Goal: Task Accomplishment & Management: Use online tool/utility

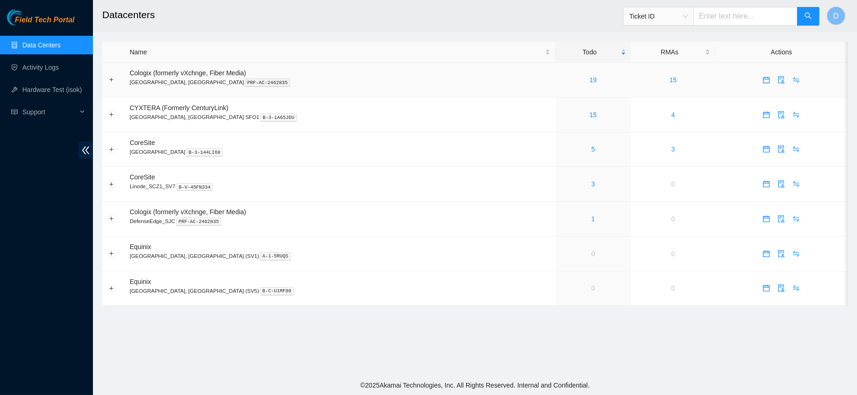
click at [560, 78] on div "19" at bounding box center [593, 80] width 66 height 10
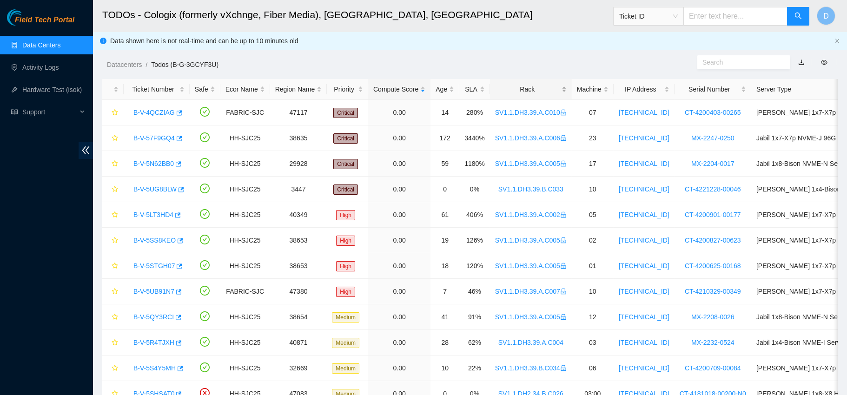
click at [513, 94] on div "Rack" at bounding box center [531, 89] width 72 height 10
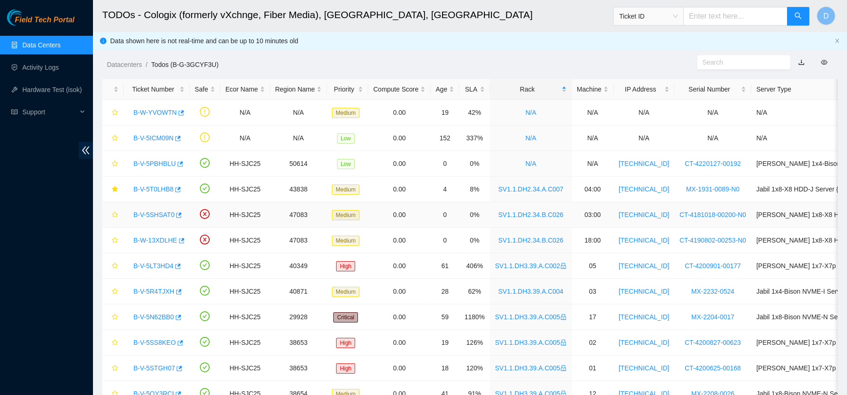
click at [156, 211] on link "B-V-5SHSAT0" at bounding box center [153, 214] width 41 height 7
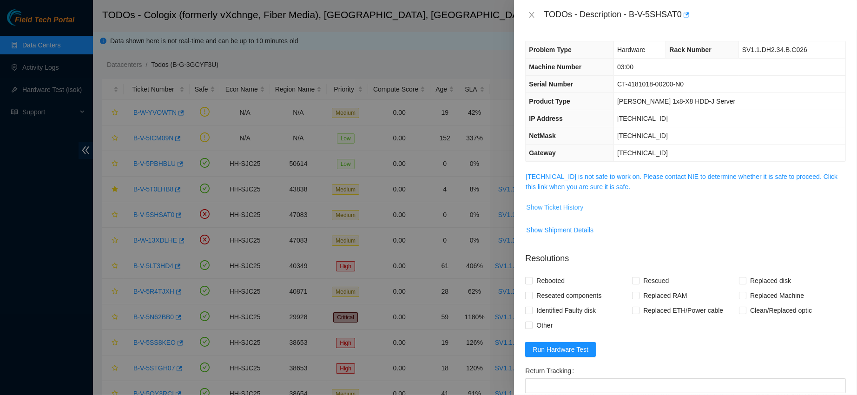
click at [559, 201] on button "Show Ticket History" at bounding box center [555, 207] width 58 height 15
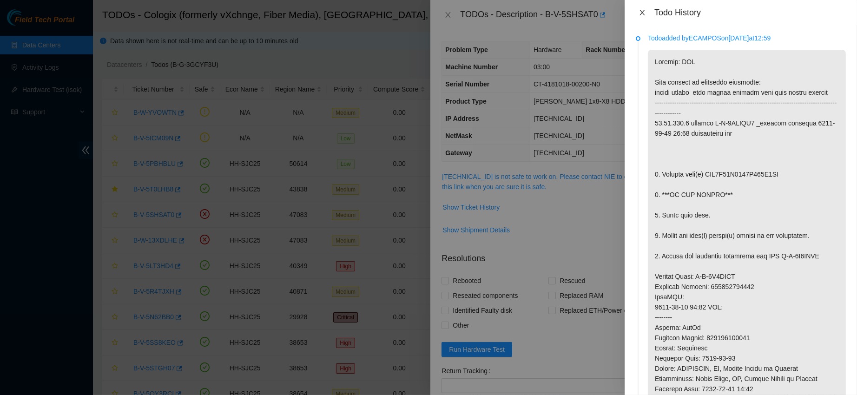
click at [642, 13] on icon "close" at bounding box center [641, 13] width 5 height 6
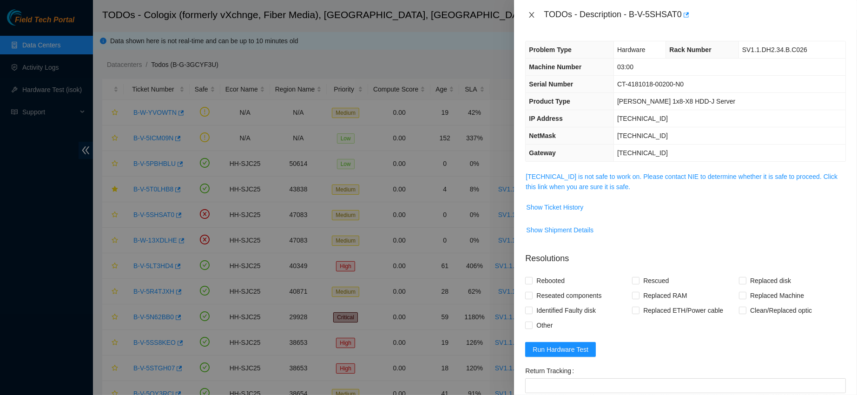
click at [535, 13] on button "Close" at bounding box center [531, 15] width 13 height 9
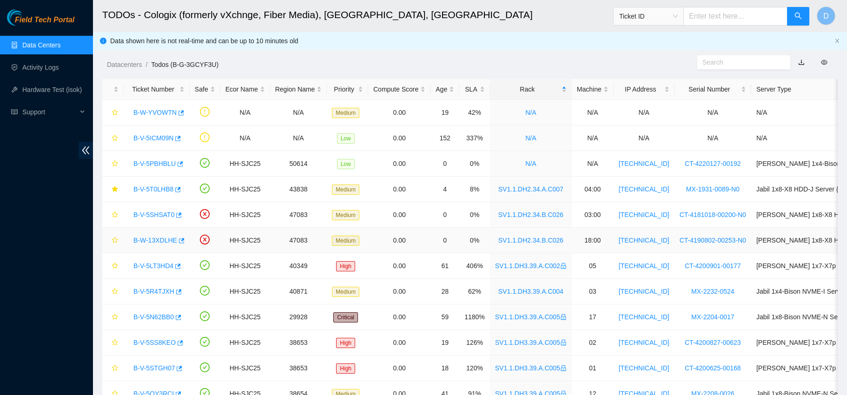
click at [153, 237] on link "B-W-13XDLHE" at bounding box center [155, 240] width 44 height 7
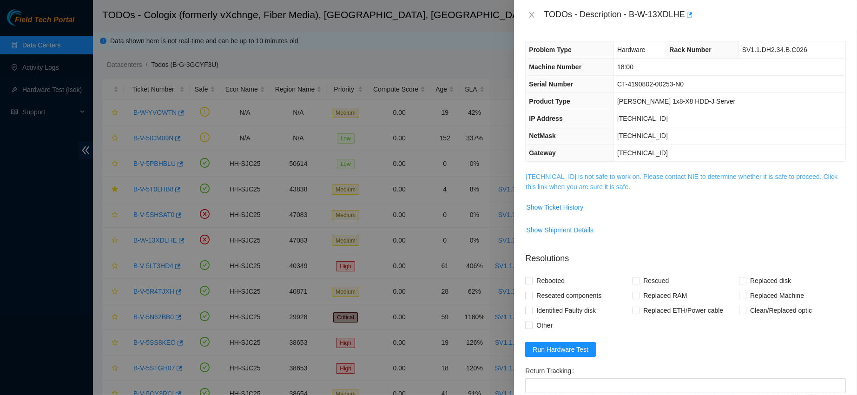
click at [559, 185] on link "[TECHNICAL_ID] is not safe to work on. Please contact NIE to determine whether …" at bounding box center [682, 182] width 312 height 18
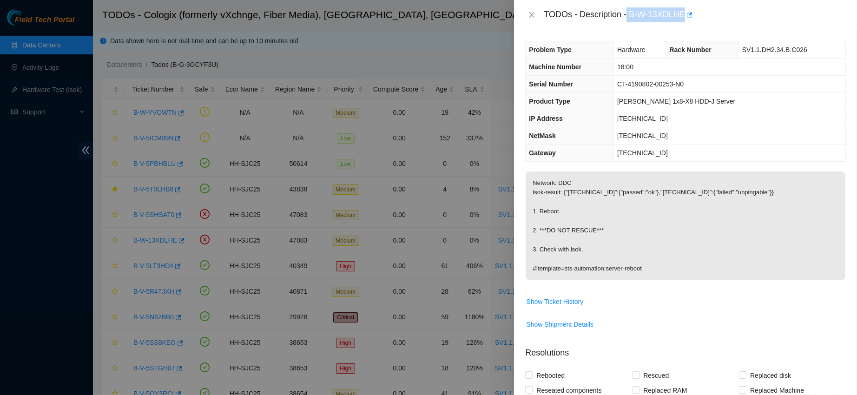
drag, startPoint x: 656, startPoint y: 12, endPoint x: 738, endPoint y: 7, distance: 81.9
click at [738, 7] on div "TODOs - Description - B-W-13XDLHE" at bounding box center [695, 14] width 302 height 15
copy div "B-W-13XDLHE"
click at [528, 13] on icon "close" at bounding box center [531, 14] width 7 height 7
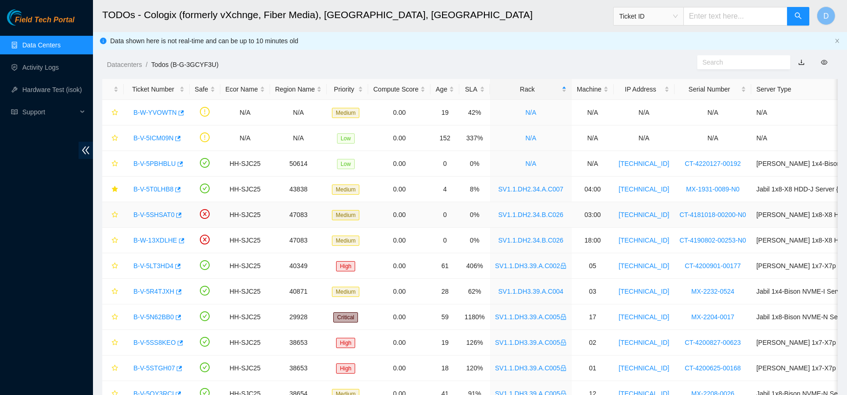
click at [161, 208] on div "B-V-5SHSAT0" at bounding box center [157, 214] width 56 height 15
click at [158, 211] on link "B-V-5SHSAT0" at bounding box center [153, 214] width 41 height 7
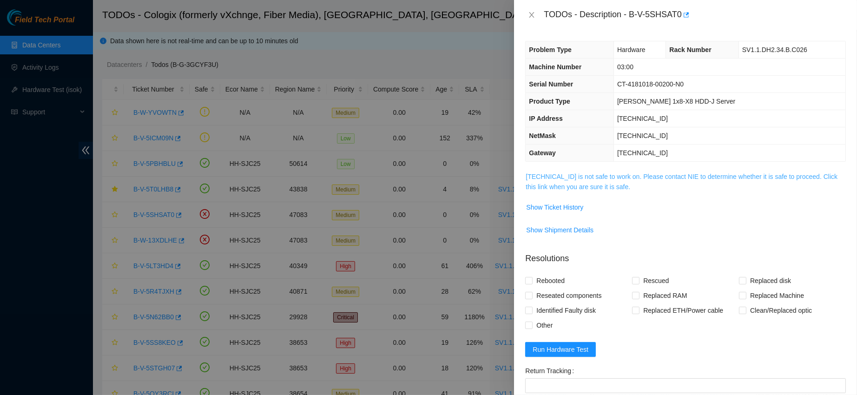
click at [595, 177] on link "[TECHNICAL_ID] is not safe to work on. Please contact NIE to determine whether …" at bounding box center [682, 182] width 312 height 18
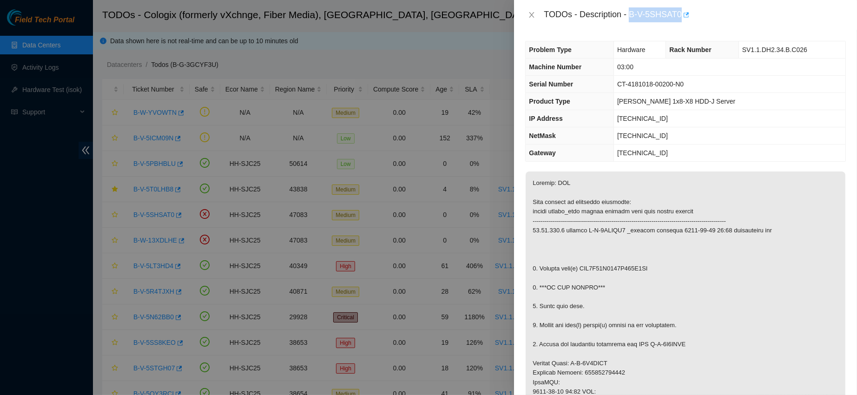
drag, startPoint x: 659, startPoint y: 13, endPoint x: 728, endPoint y: 10, distance: 68.8
click at [728, 10] on div "TODOs - Description - B-V-5SHSAT0" at bounding box center [695, 14] width 302 height 15
copy div "B-V-5SHSAT0"
click at [527, 14] on button "Close" at bounding box center [531, 15] width 13 height 9
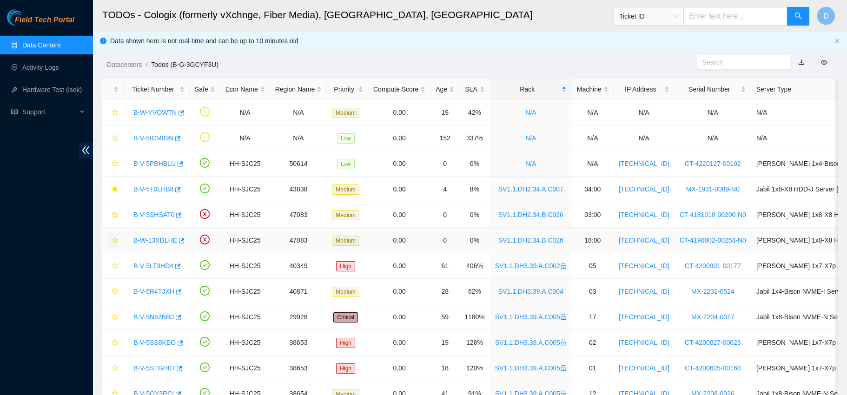
click at [115, 241] on icon "star" at bounding box center [115, 240] width 7 height 7
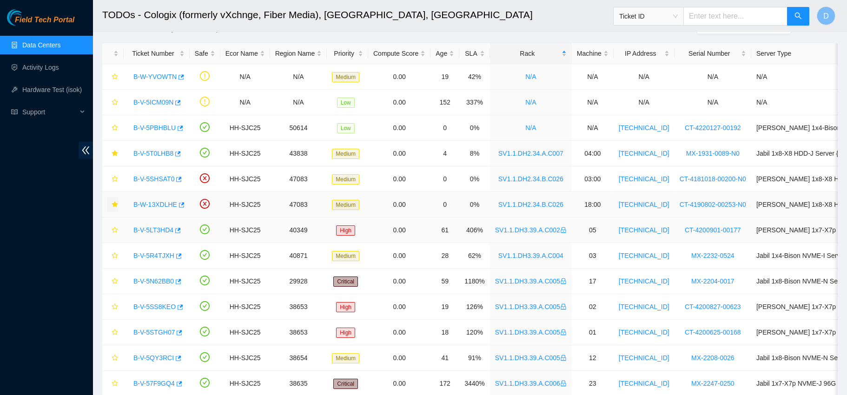
scroll to position [37, 0]
click at [152, 251] on link "B-V-5R4TJXH" at bounding box center [153, 254] width 41 height 7
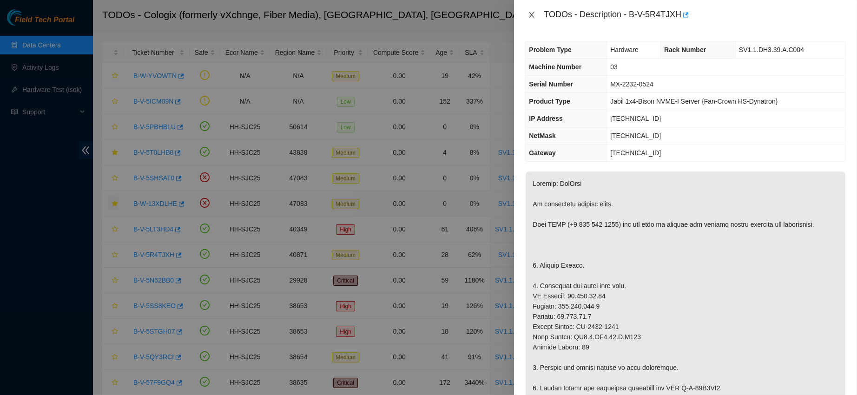
click at [530, 12] on icon "close" at bounding box center [531, 14] width 7 height 7
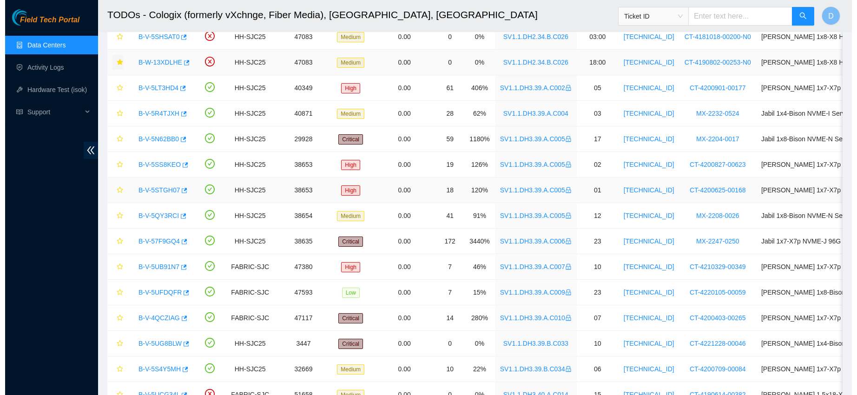
scroll to position [229, 0]
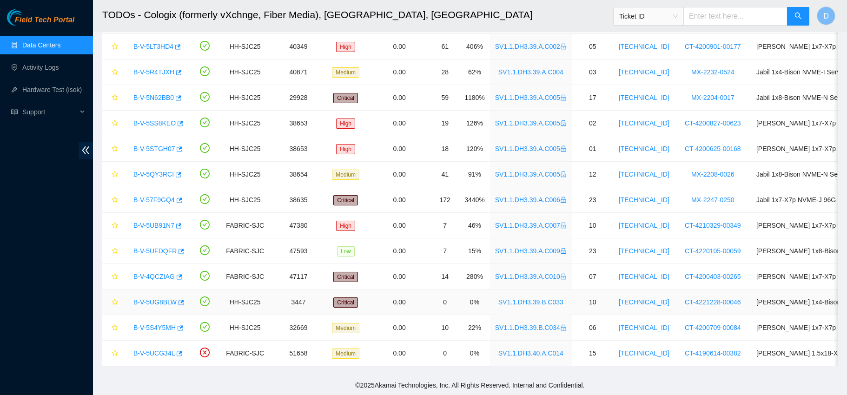
click at [150, 298] on link "B-V-5UG8BLW" at bounding box center [154, 301] width 43 height 7
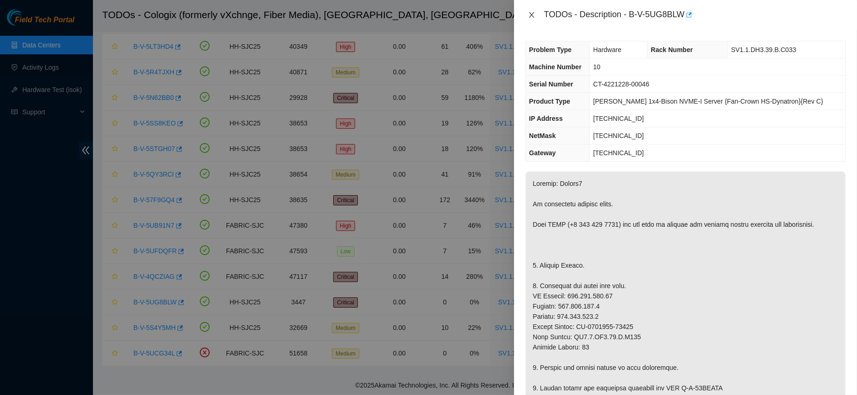
click at [530, 17] on icon "close" at bounding box center [531, 14] width 7 height 7
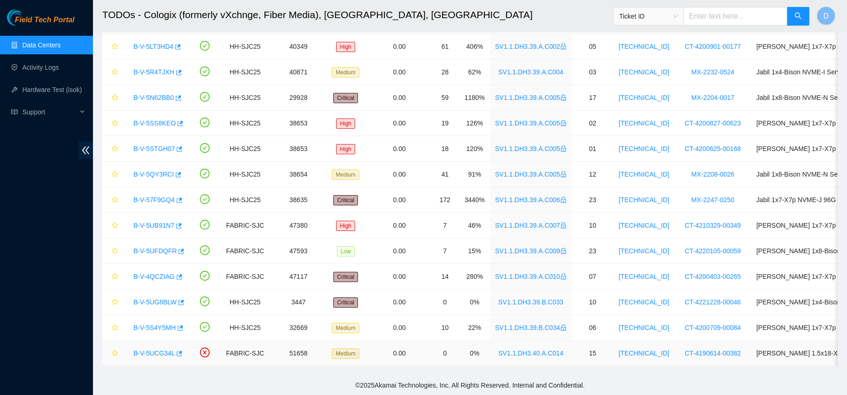
click at [149, 349] on link "B-V-5UCG34L" at bounding box center [153, 352] width 41 height 7
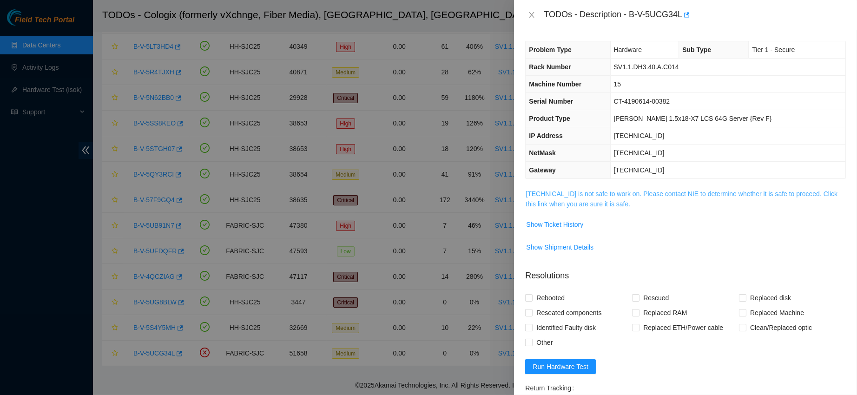
click at [566, 197] on link "[TECHNICAL_ID] is not safe to work on. Please contact NIE to determine whether …" at bounding box center [682, 199] width 312 height 18
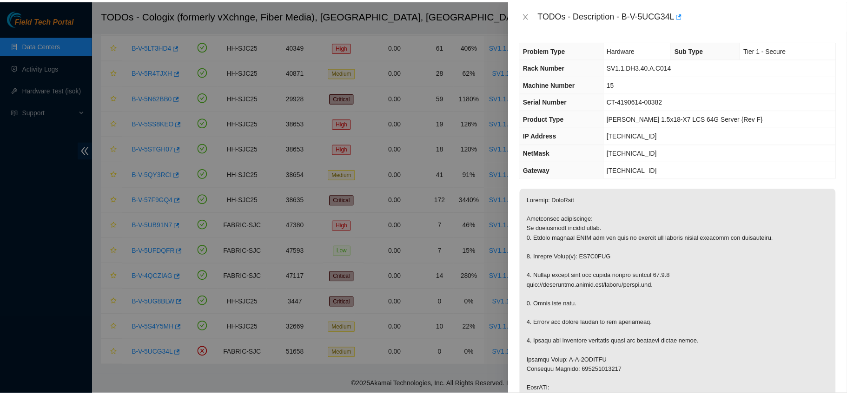
scroll to position [0, 0]
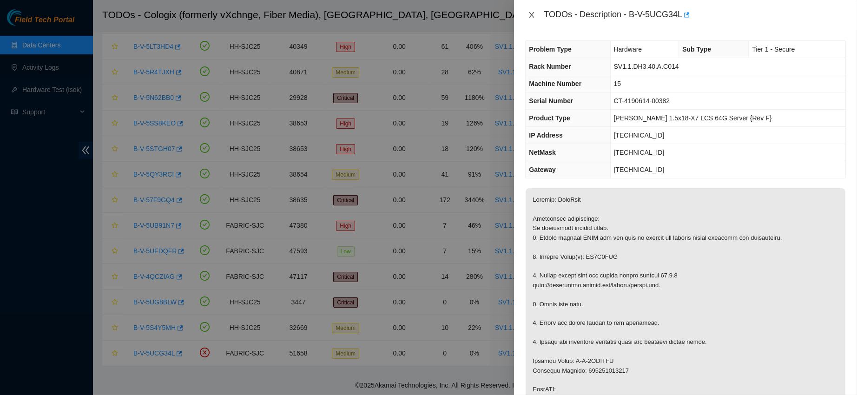
click at [535, 14] on icon "close" at bounding box center [531, 14] width 7 height 7
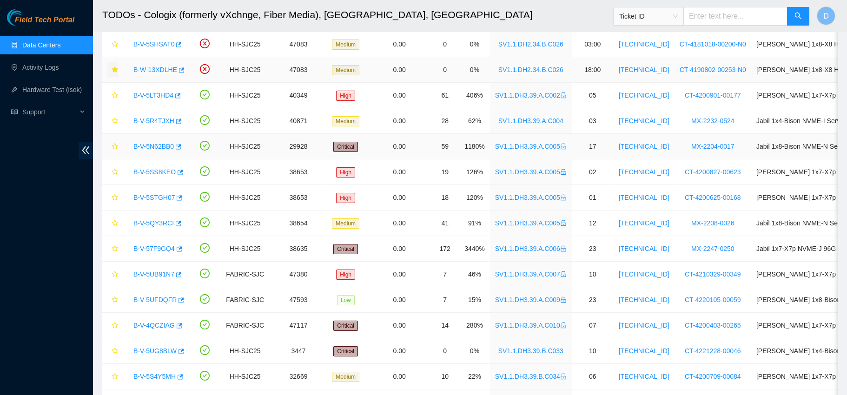
scroll to position [229, 0]
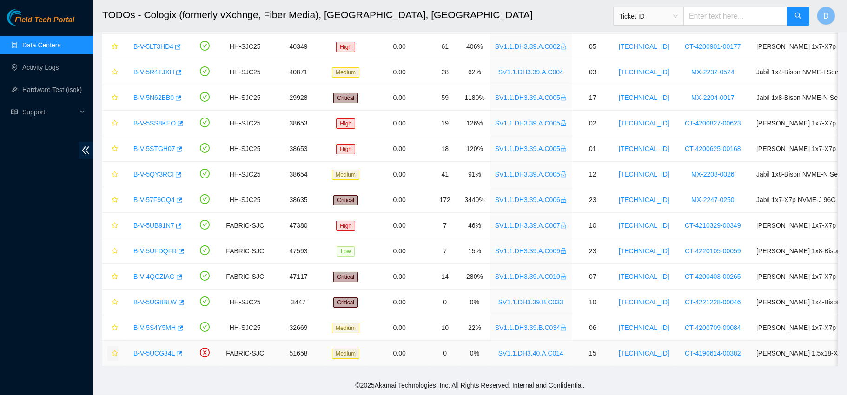
click at [114, 350] on icon "star" at bounding box center [115, 353] width 7 height 7
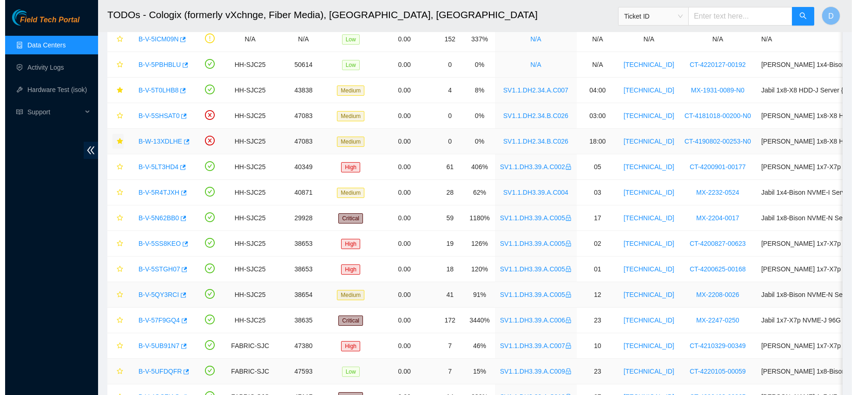
scroll to position [94, 0]
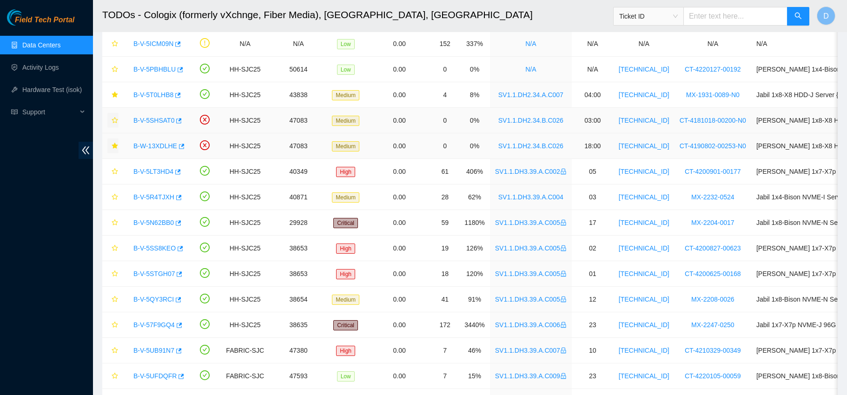
click at [112, 122] on icon "star" at bounding box center [115, 120] width 6 height 6
click at [158, 94] on link "B-V-5T0LHB8" at bounding box center [153, 94] width 40 height 7
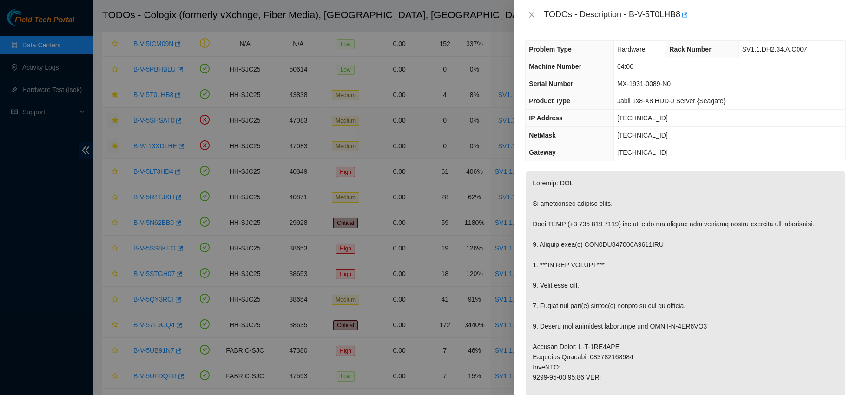
scroll to position [0, 0]
drag, startPoint x: 657, startPoint y: 15, endPoint x: 742, endPoint y: 6, distance: 86.0
click at [742, 6] on div "TODOs - Description - B-V-5T0LHB8" at bounding box center [685, 15] width 343 height 30
copy div "B-V-5T0LHB8"
